Goal: Transaction & Acquisition: Download file/media

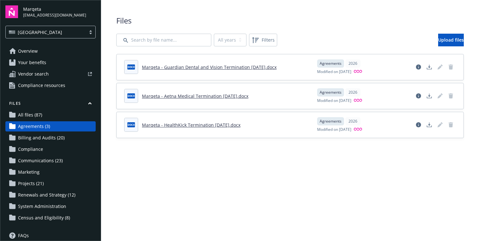
scroll to position [0, 0]
click at [43, 136] on span "Billing and Audits (20)" at bounding box center [41, 137] width 47 height 10
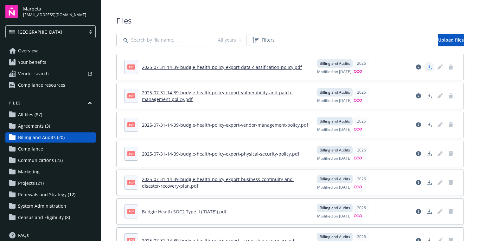
click at [428, 68] on icon "Download document" at bounding box center [429, 66] width 5 height 5
click at [430, 96] on icon "Download document" at bounding box center [429, 95] width 5 height 5
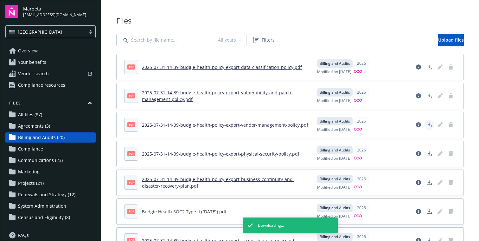
click at [428, 125] on icon "Download document" at bounding box center [429, 124] width 5 height 5
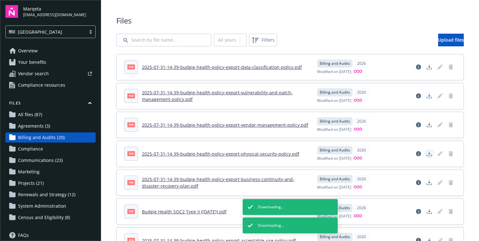
click at [429, 154] on icon "Download document" at bounding box center [429, 153] width 5 height 5
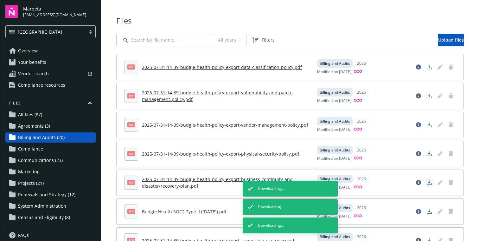
click at [429, 184] on icon "Download document" at bounding box center [429, 182] width 5 height 5
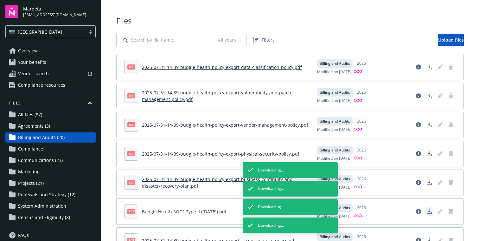
click at [429, 212] on icon "Download document" at bounding box center [429, 211] width 5 height 5
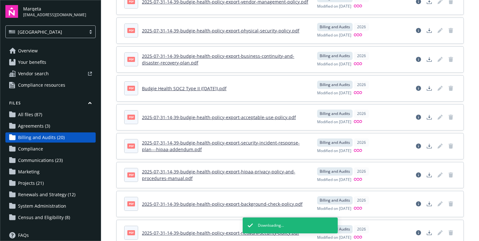
scroll to position [129, 0]
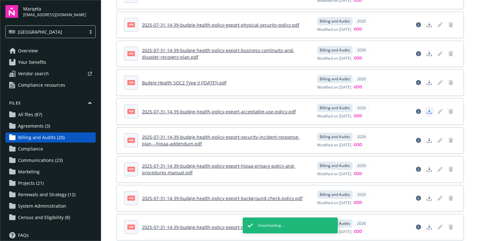
click at [430, 113] on icon "Download document" at bounding box center [429, 111] width 5 height 5
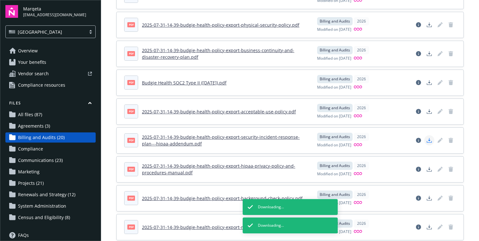
click at [430, 141] on icon "Download document" at bounding box center [429, 140] width 5 height 5
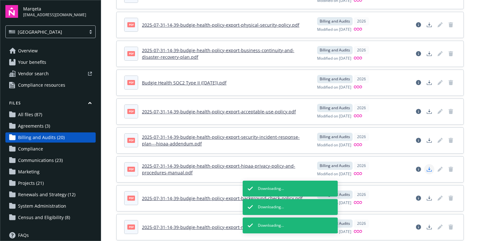
click at [430, 171] on icon "Download document" at bounding box center [429, 171] width 5 height 2
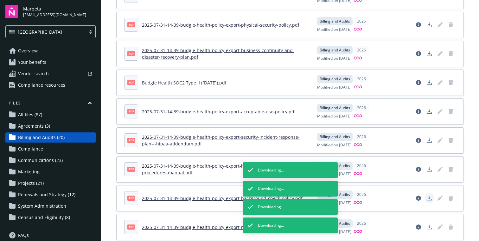
click at [430, 200] on icon "Download document" at bounding box center [429, 197] width 5 height 5
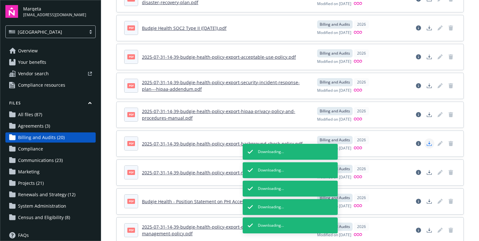
scroll to position [184, 0]
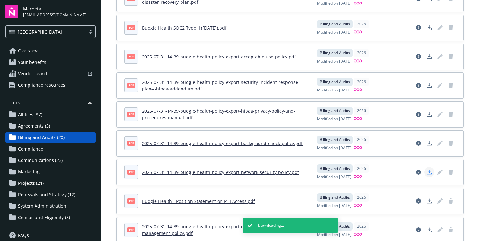
click at [429, 173] on icon "Download document" at bounding box center [429, 171] width 5 height 5
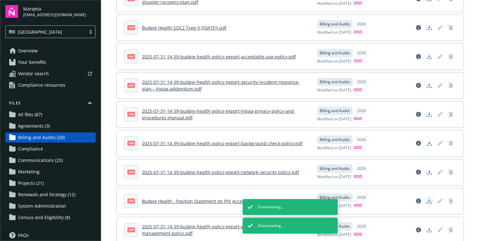
click at [429, 202] on icon "Download document" at bounding box center [429, 200] width 5 height 5
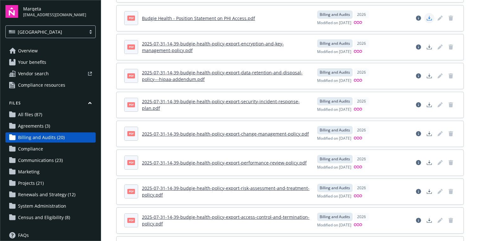
scroll to position [368, 0]
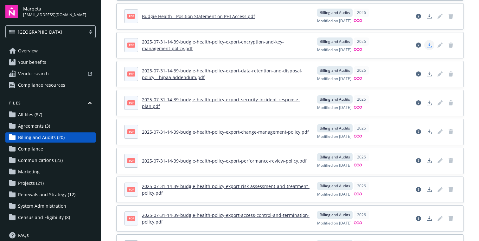
click at [430, 46] on icon "Download document" at bounding box center [429, 44] width 5 height 5
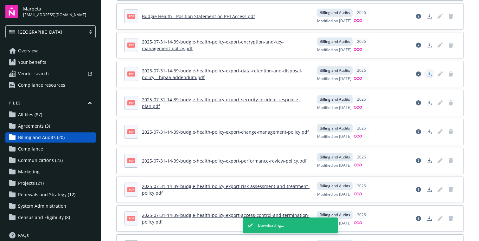
click at [430, 74] on polygon "Download document" at bounding box center [429, 73] width 3 height 3
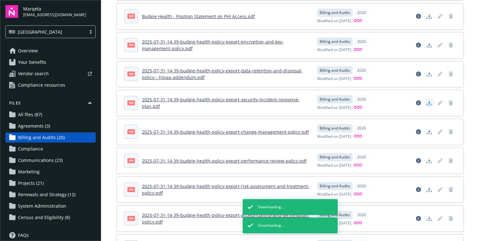
click at [429, 105] on link "Download document" at bounding box center [429, 103] width 10 height 10
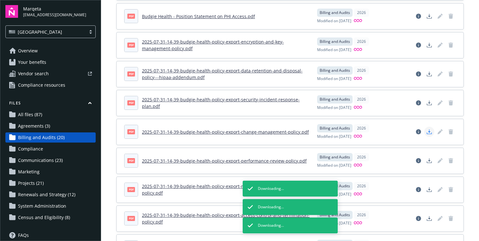
click at [431, 132] on icon "Download document" at bounding box center [429, 131] width 5 height 5
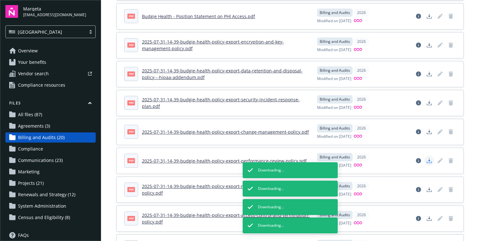
click at [429, 162] on icon "Download document" at bounding box center [429, 160] width 5 height 5
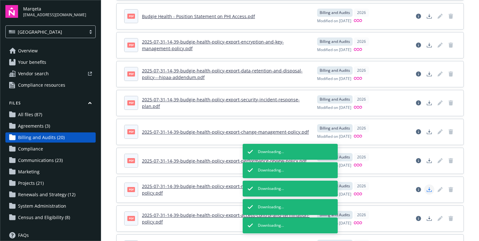
click at [430, 189] on icon "Download document" at bounding box center [429, 189] width 5 height 5
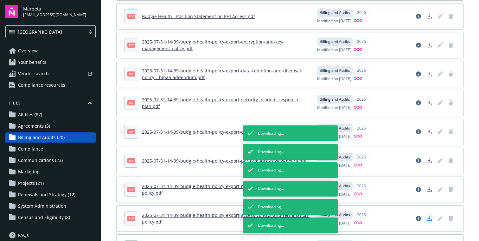
click at [430, 217] on icon "Download document" at bounding box center [429, 218] width 5 height 5
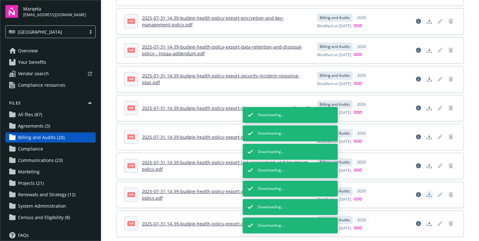
scroll to position [403, 0]
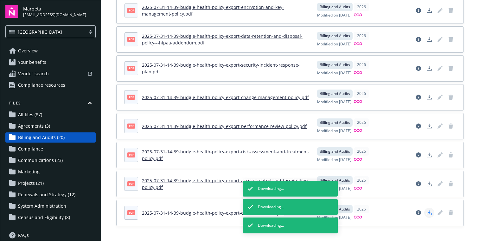
click at [429, 210] on polygon "Download document" at bounding box center [429, 211] width 3 height 3
